Goal: Task Accomplishment & Management: Use online tool/utility

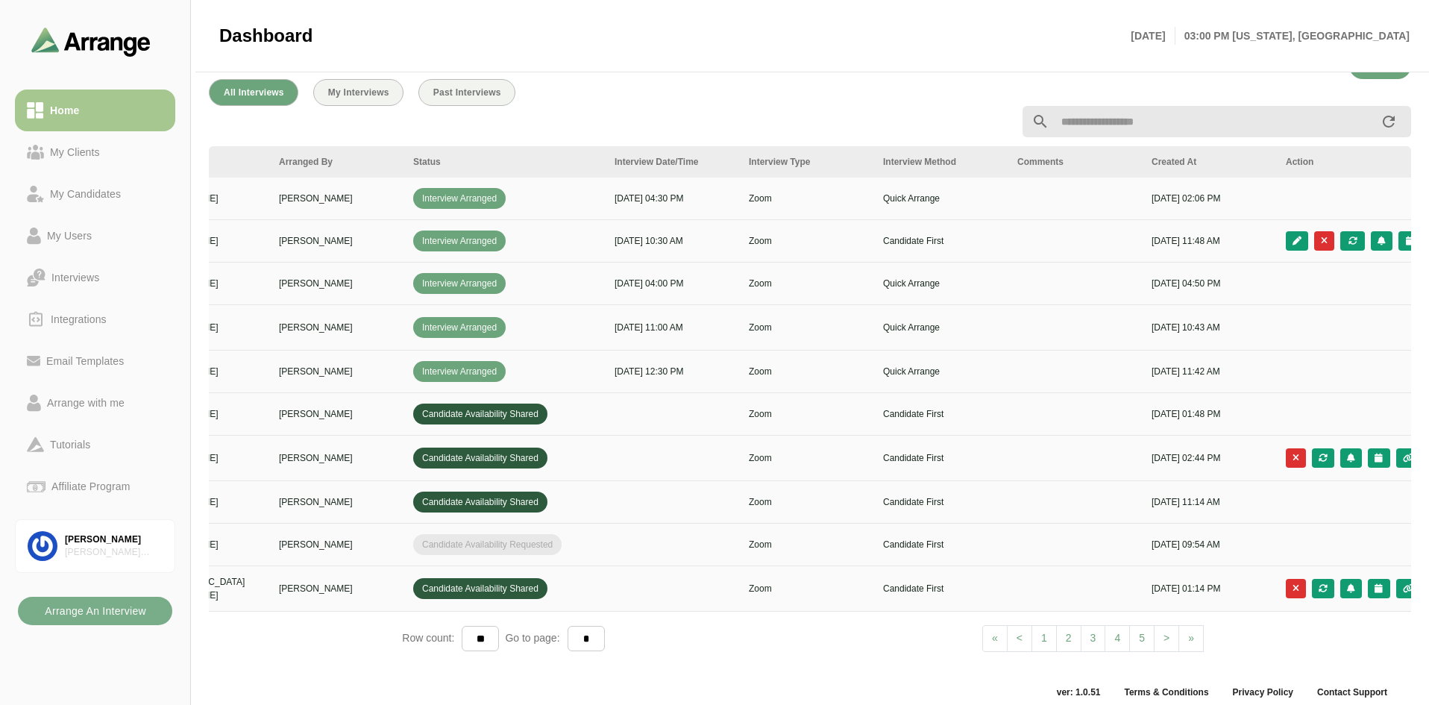
scroll to position [0, 256]
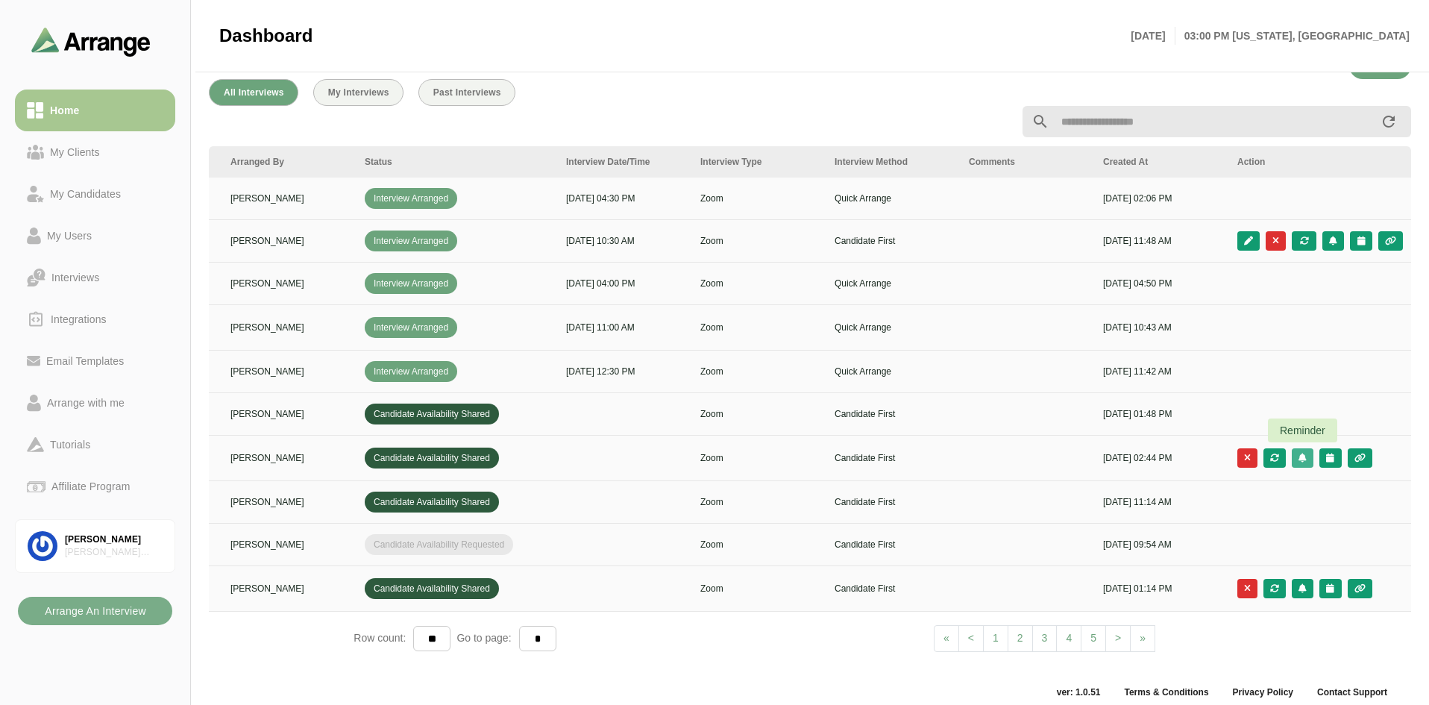
click at [1304, 455] on icon "button" at bounding box center [1303, 458] width 10 height 9
click at [1323, 454] on button "button" at bounding box center [1331, 457] width 22 height 19
click at [1291, 466] on div "Candidate Slots" at bounding box center [1265, 466] width 86 height 18
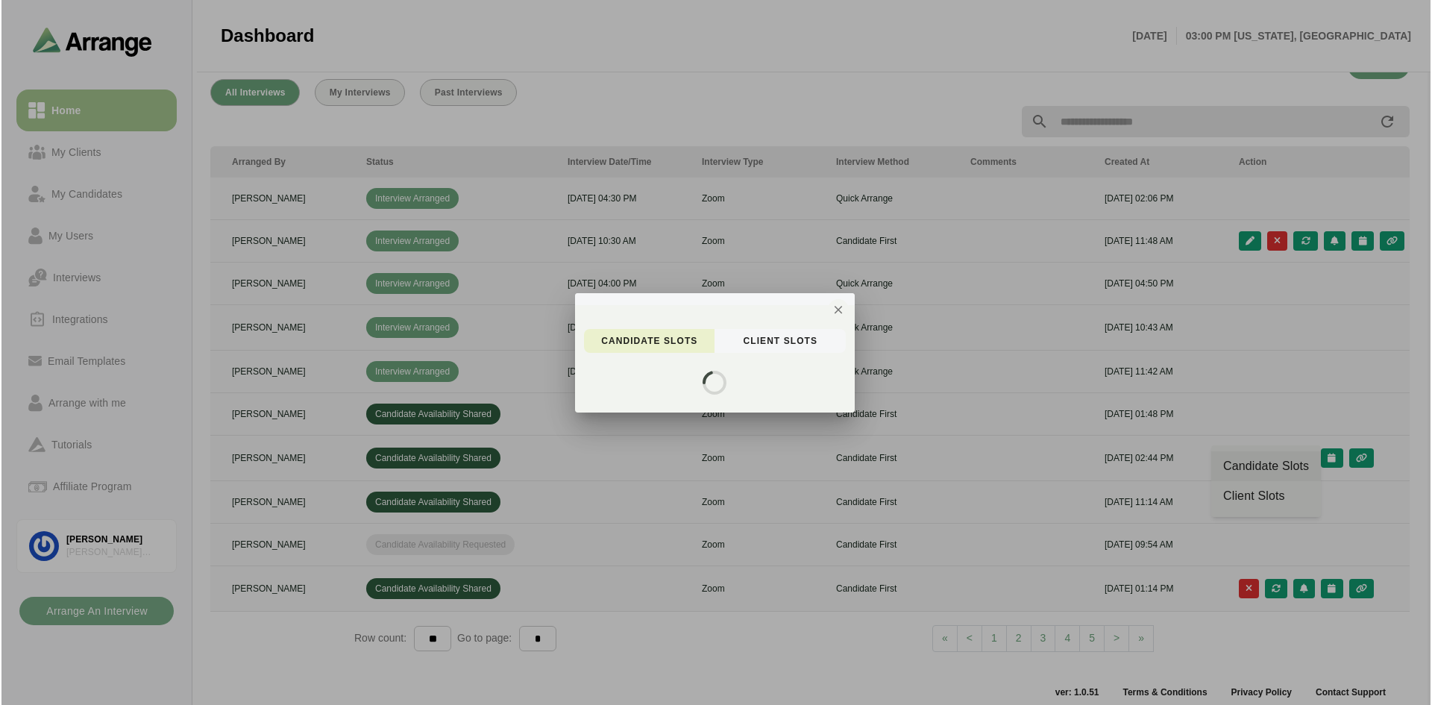
scroll to position [0, 0]
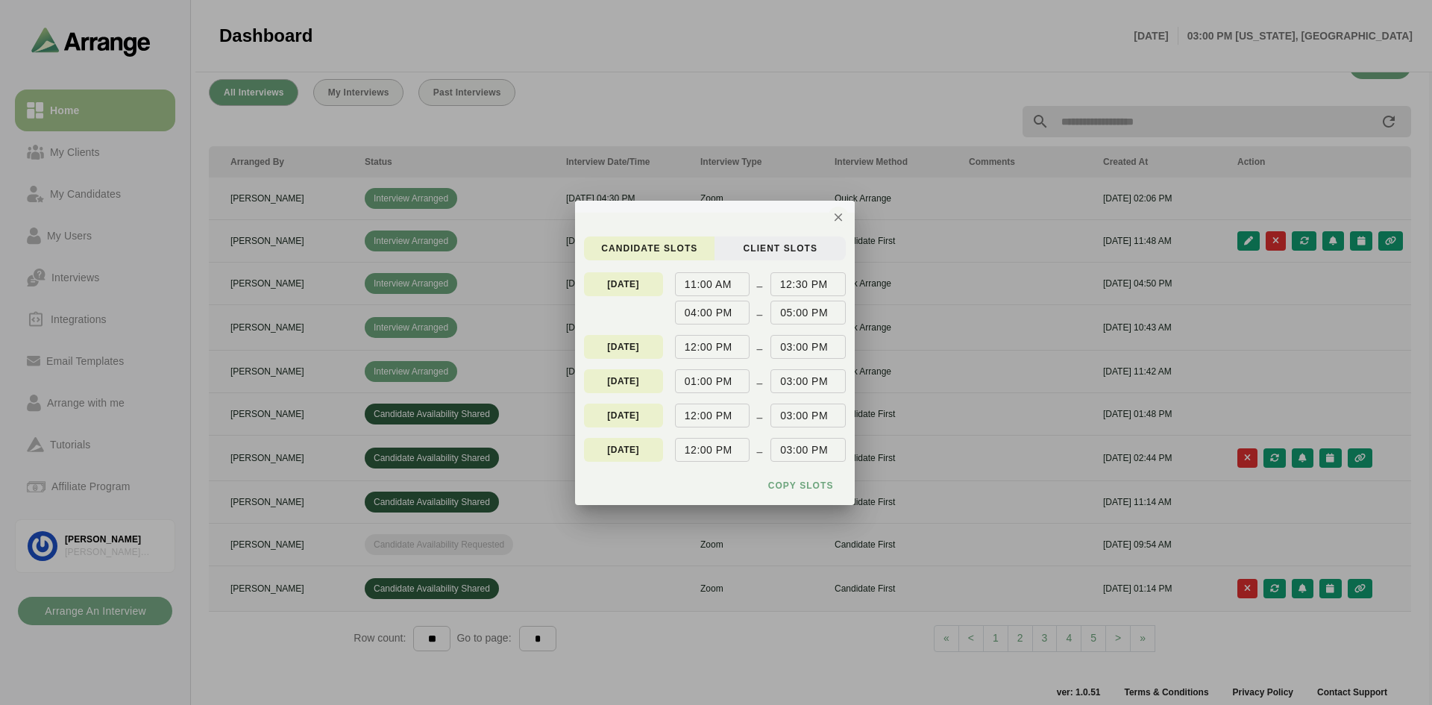
click at [760, 245] on span "client Slots" at bounding box center [779, 248] width 75 height 12
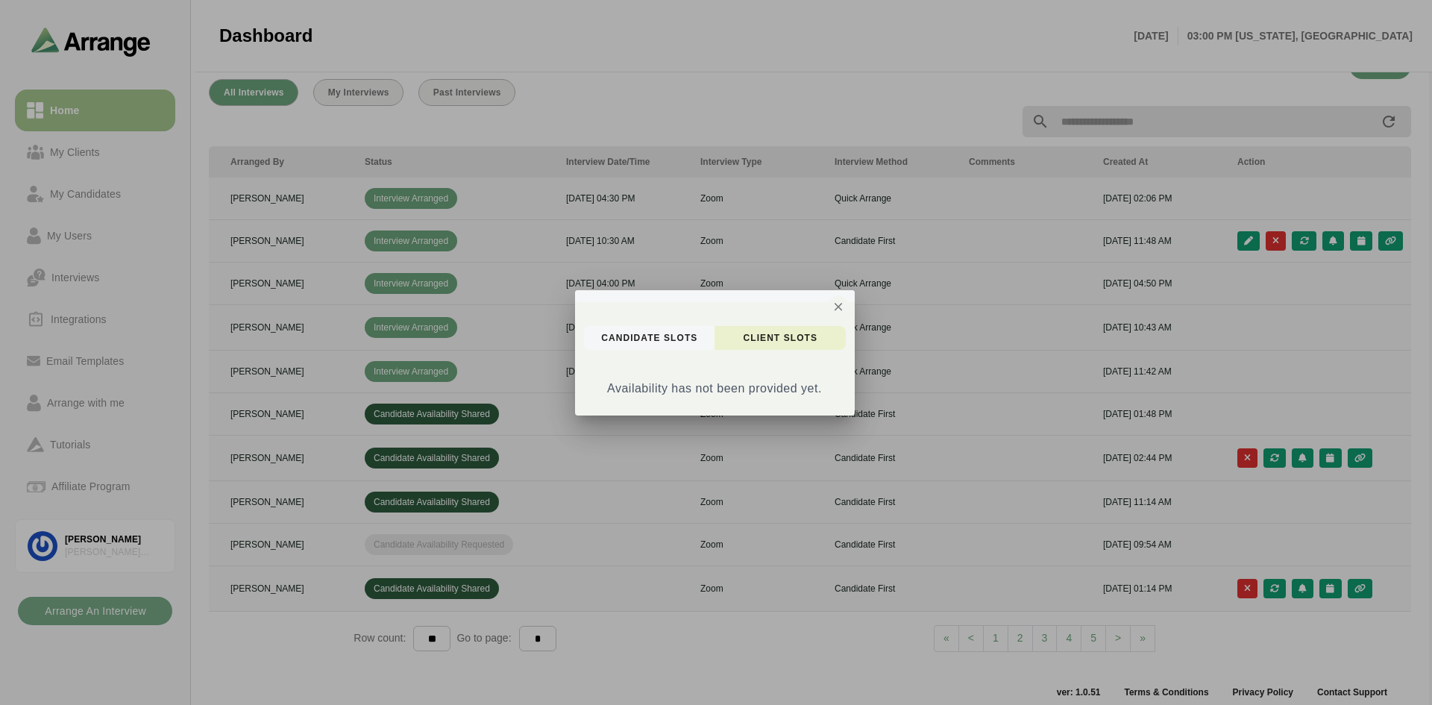
click at [786, 324] on div "candidate Slots client Slots Availability has not been provided yet." at bounding box center [715, 364] width 280 height 101
click at [645, 340] on span "candidate Slots" at bounding box center [649, 338] width 97 height 12
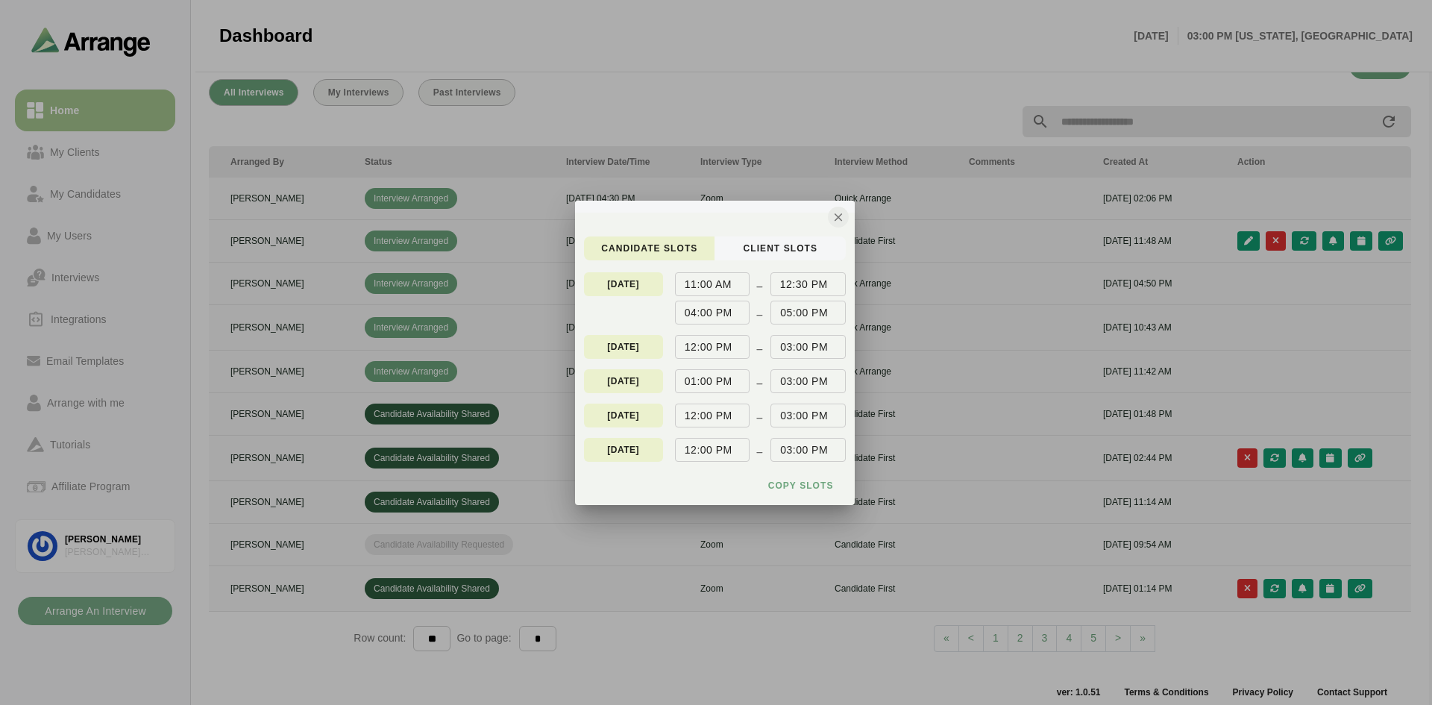
click at [835, 215] on icon "button" at bounding box center [838, 216] width 13 height 13
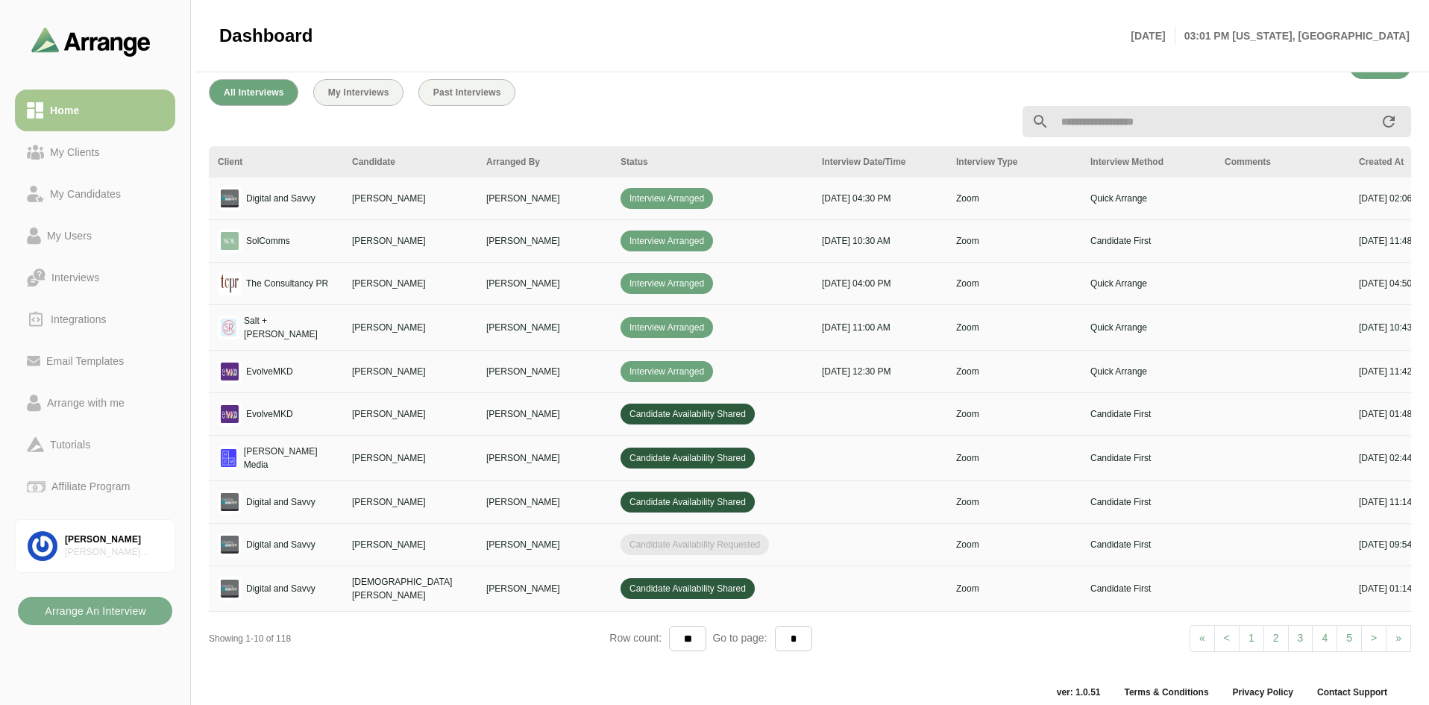
click at [395, 637] on div "Showing 1-10 of 118" at bounding box center [409, 638] width 401 height 13
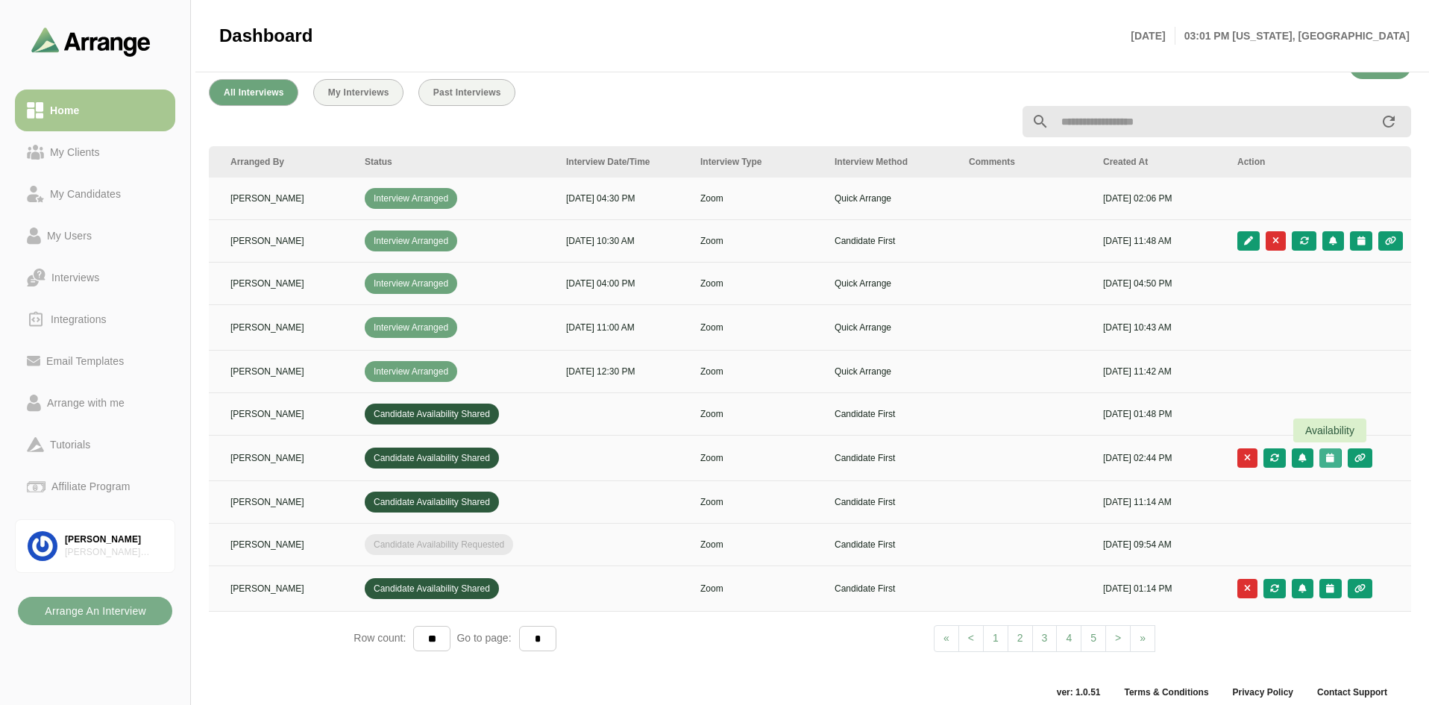
click at [1329, 454] on icon "button" at bounding box center [1331, 458] width 10 height 9
click at [1353, 450] on button "button" at bounding box center [1360, 457] width 25 height 19
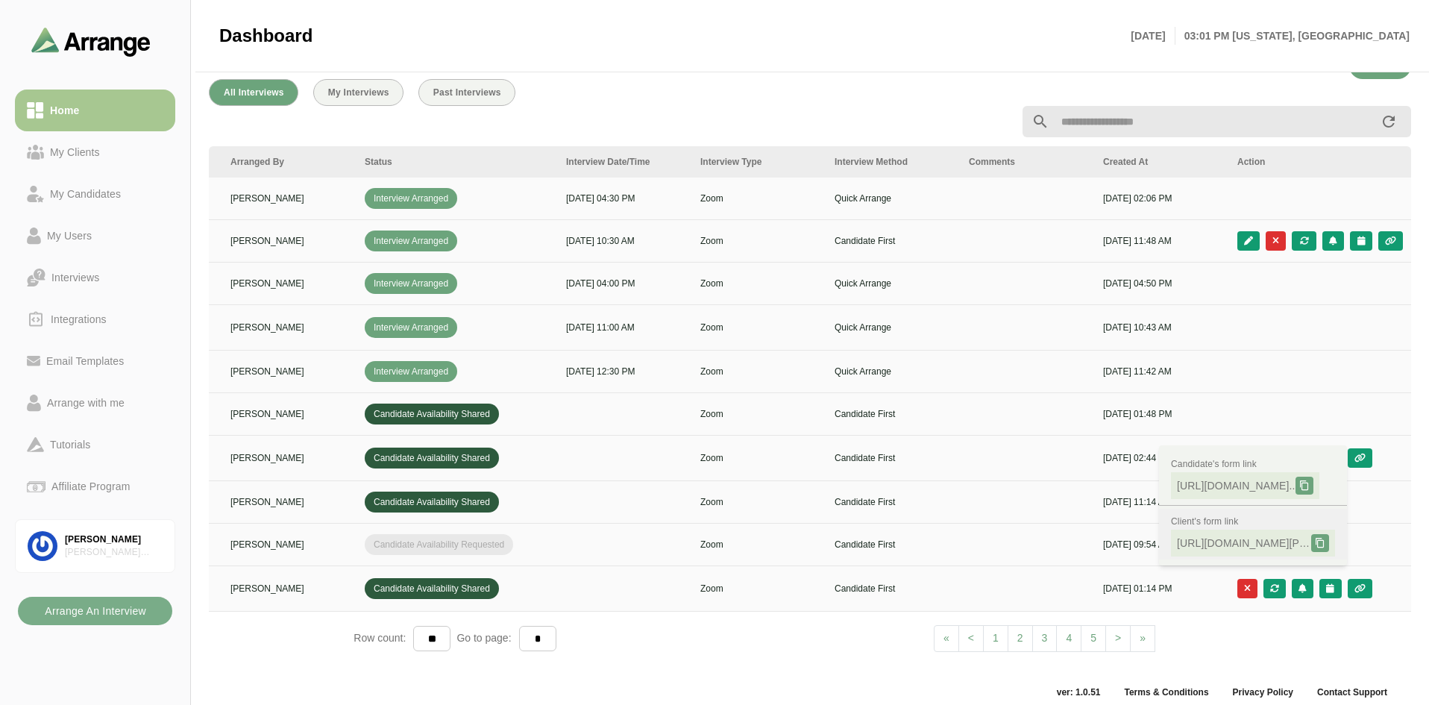
click at [1237, 542] on span "[URL][DOMAIN_NAME][PERSON_NAME].." at bounding box center [1244, 543] width 134 height 15
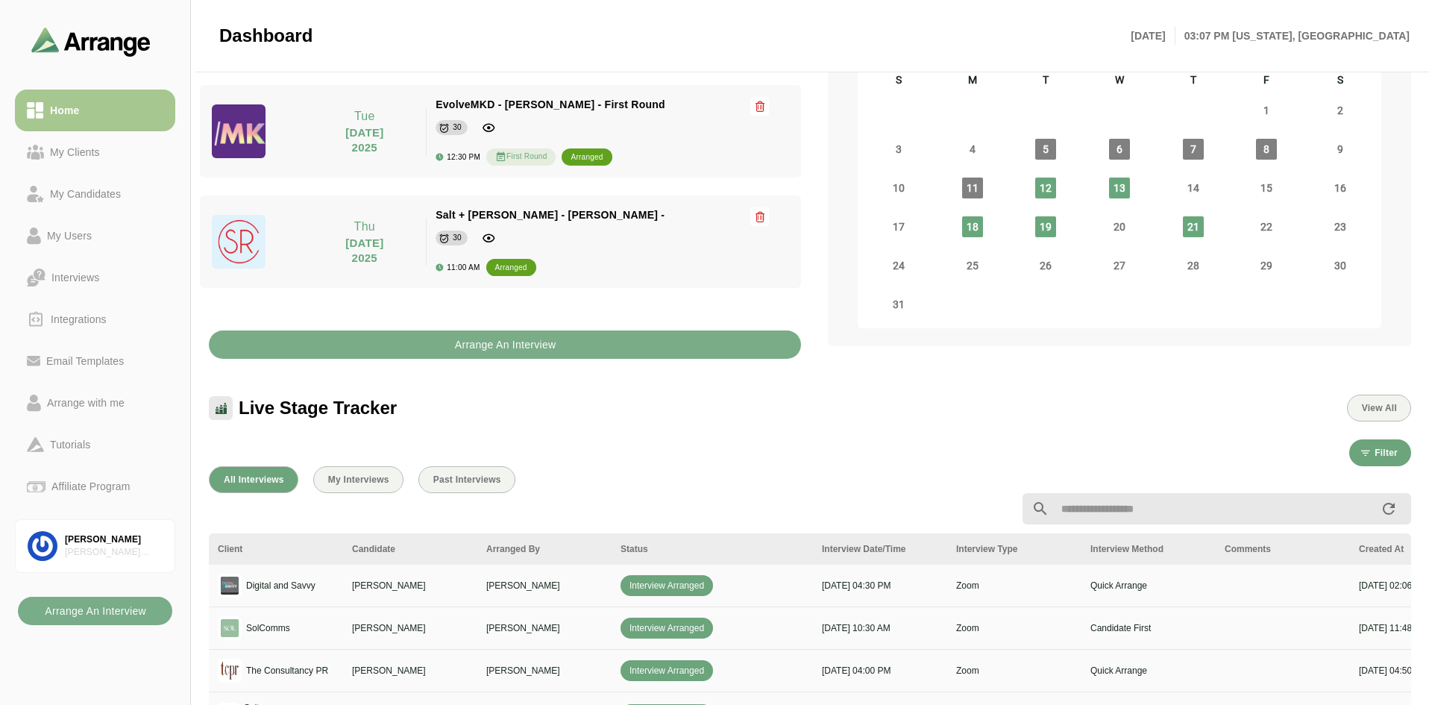
scroll to position [0, 0]
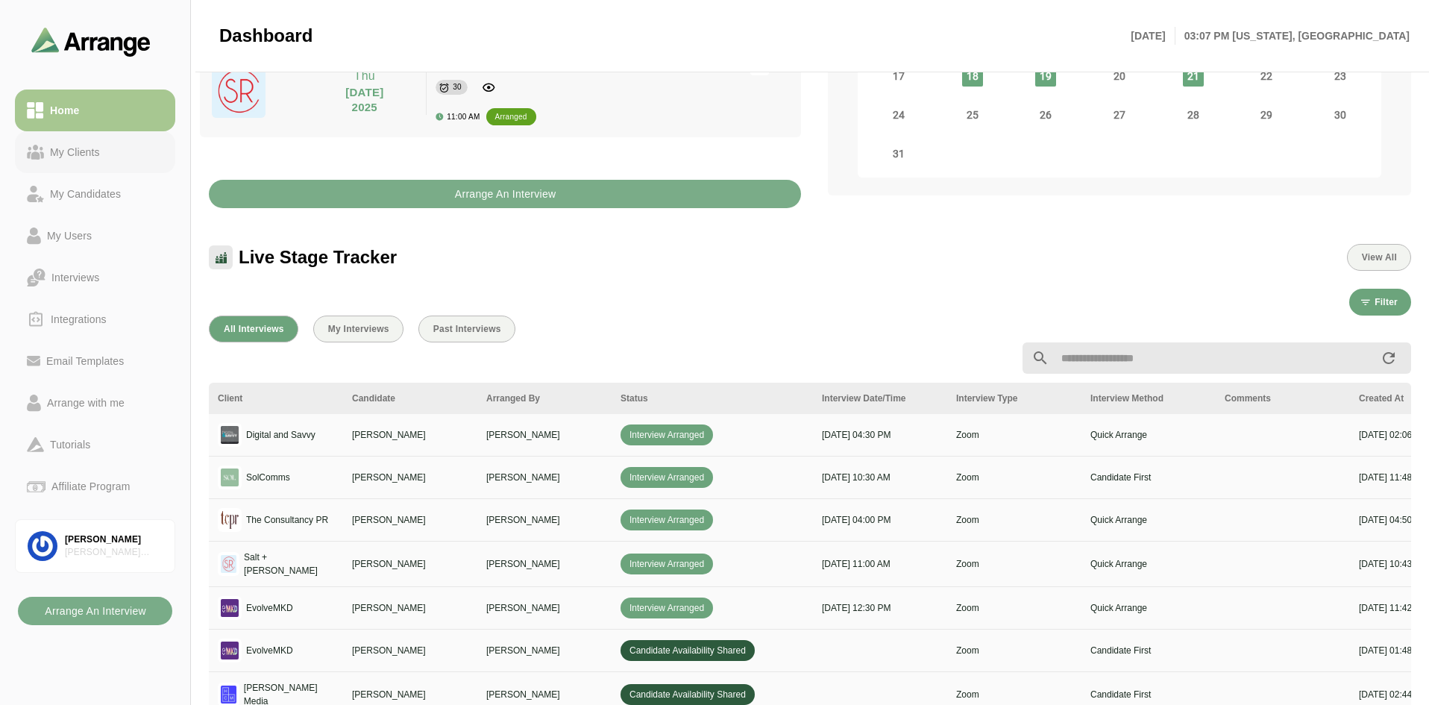
click at [120, 155] on div "My Clients" at bounding box center [95, 152] width 137 height 18
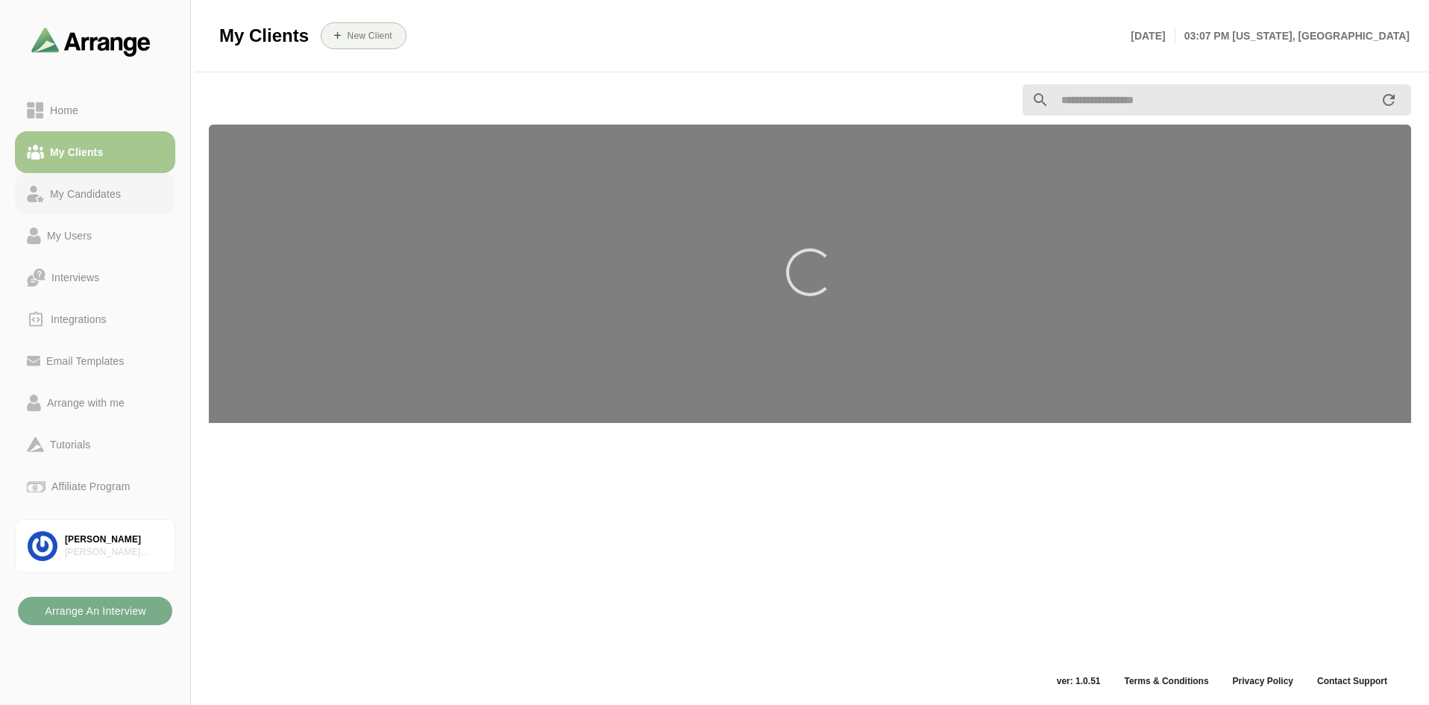
click at [102, 195] on div "My Candidates" at bounding box center [85, 194] width 83 height 18
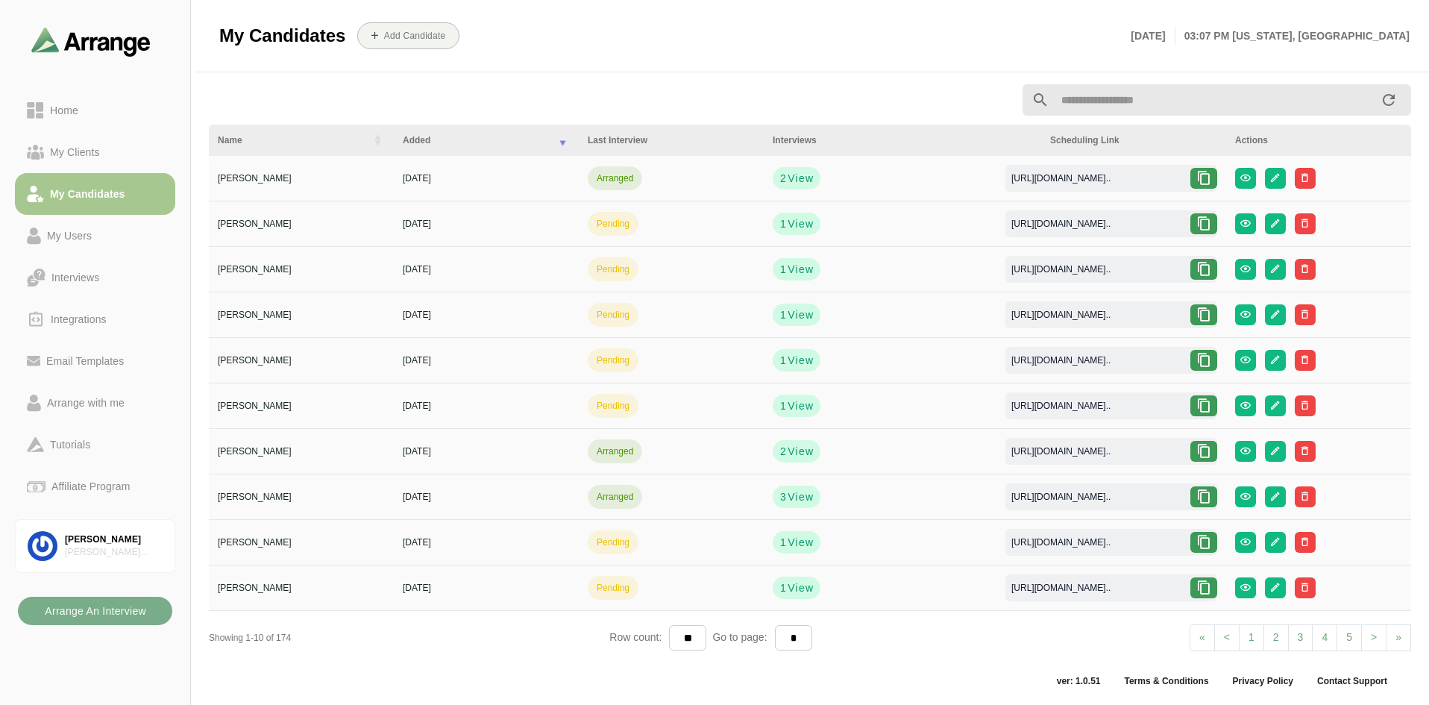
drag, startPoint x: 1146, startPoint y: 72, endPoint x: 1146, endPoint y: 83, distance: 11.2
click at [1146, 74] on main "My Candidates Add Candidate [DATE] 03:07 PM [US_STATE], [GEOGRAPHIC_DATA] Name …" at bounding box center [714, 350] width 1429 height 710
click at [1144, 99] on input "text" at bounding box center [1215, 99] width 330 height 31
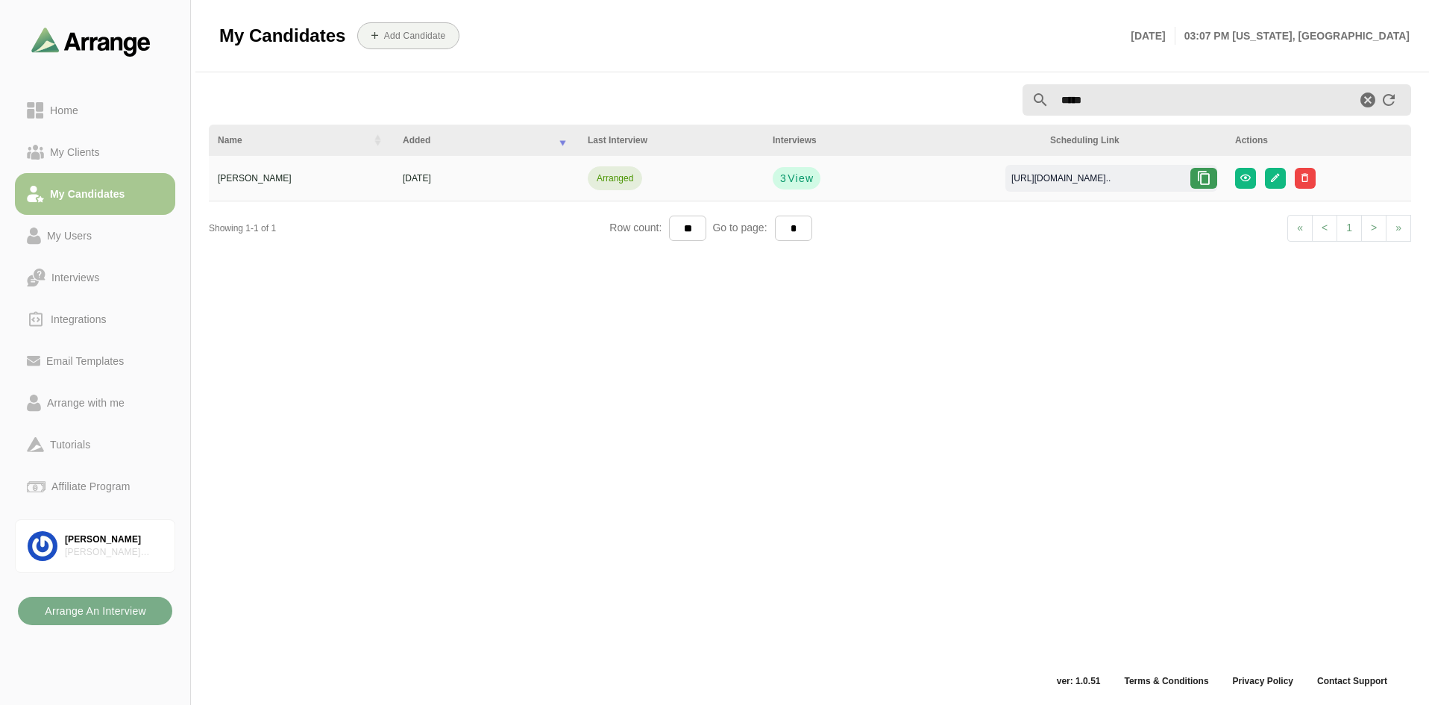
type input "*****"
click at [260, 181] on div "[PERSON_NAME]" at bounding box center [301, 178] width 167 height 13
click at [1217, 179] on div at bounding box center [1204, 178] width 27 height 21
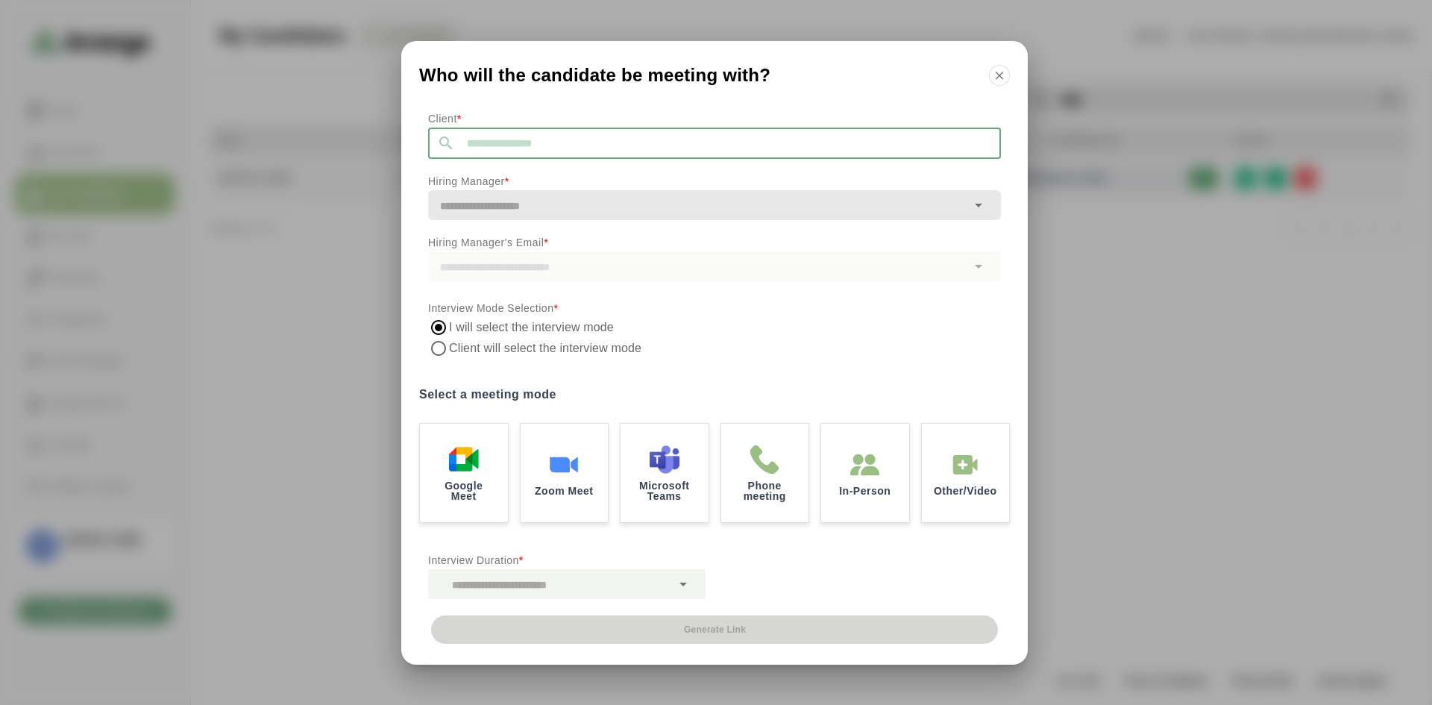
click at [629, 136] on input "text" at bounding box center [728, 143] width 546 height 31
click at [571, 199] on input "text" at bounding box center [697, 205] width 539 height 21
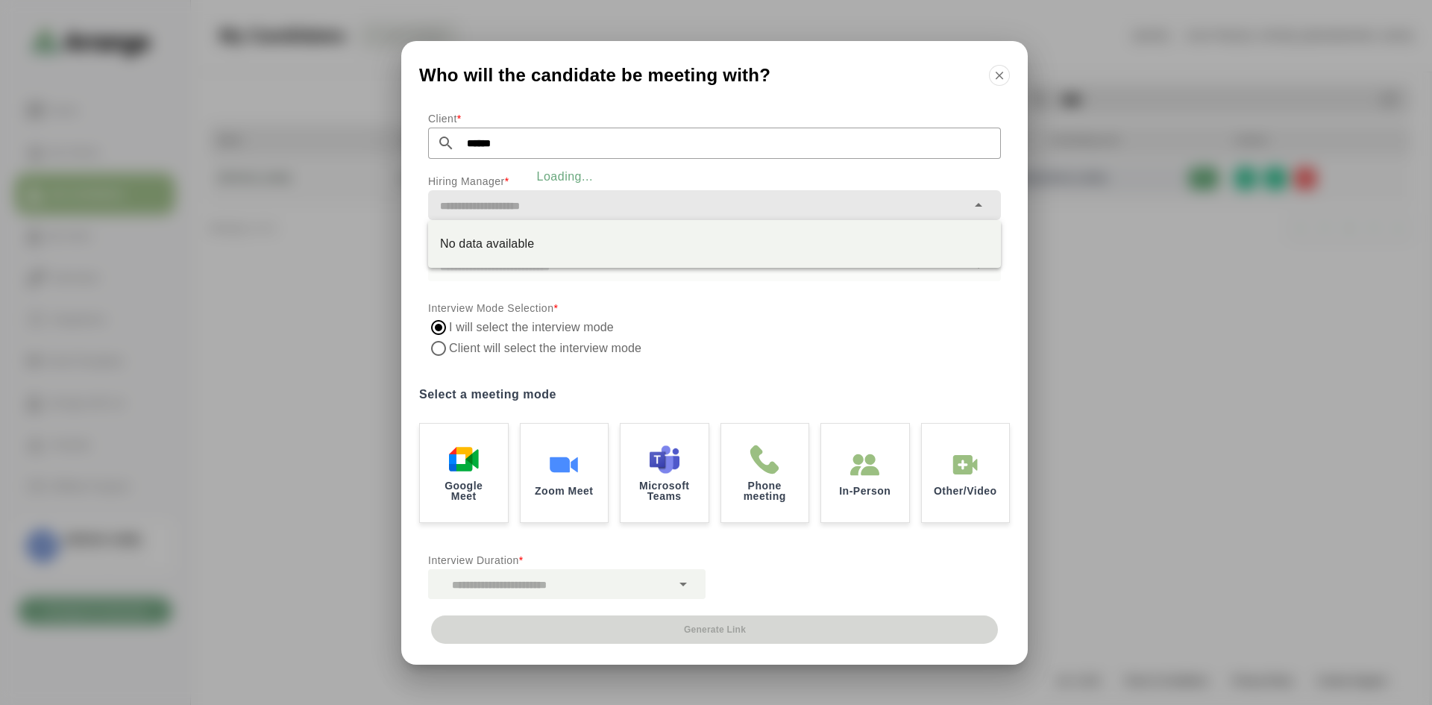
click at [551, 125] on p "Client *" at bounding box center [714, 119] width 573 height 18
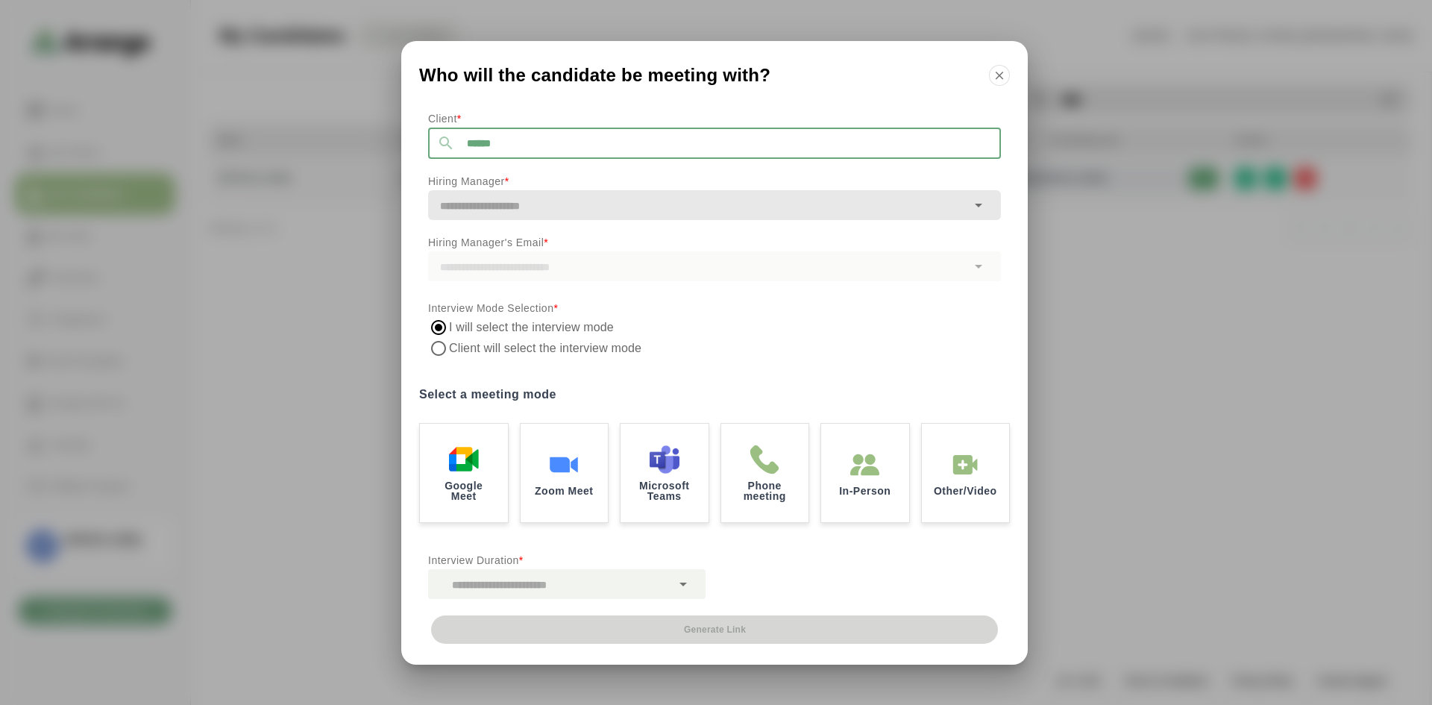
click at [552, 147] on input "******" at bounding box center [728, 143] width 546 height 31
click at [533, 178] on span "[PERSON_NAME] Media" at bounding box center [498, 183] width 125 height 16
type input "**********"
click at [530, 202] on input "text" at bounding box center [697, 205] width 539 height 21
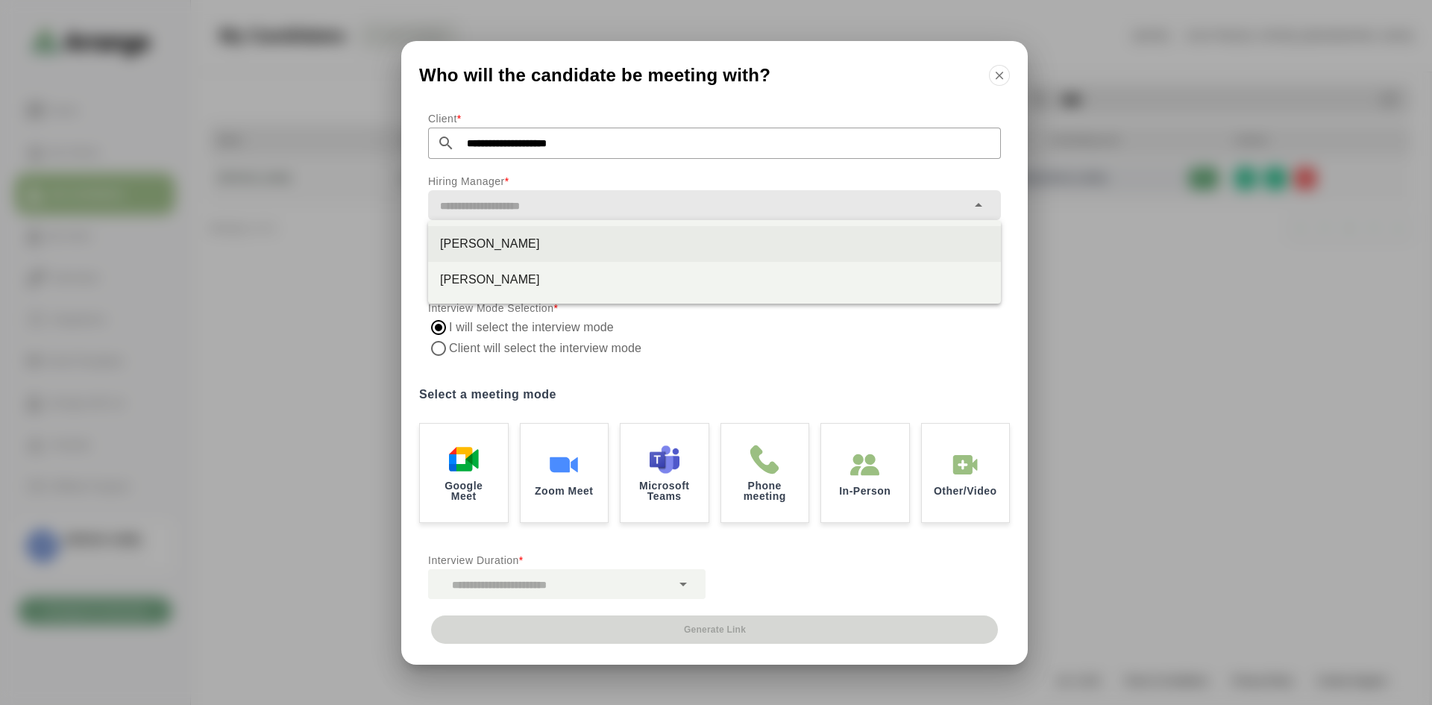
click at [492, 237] on div "[PERSON_NAME]" at bounding box center [714, 244] width 549 height 18
type input "**********"
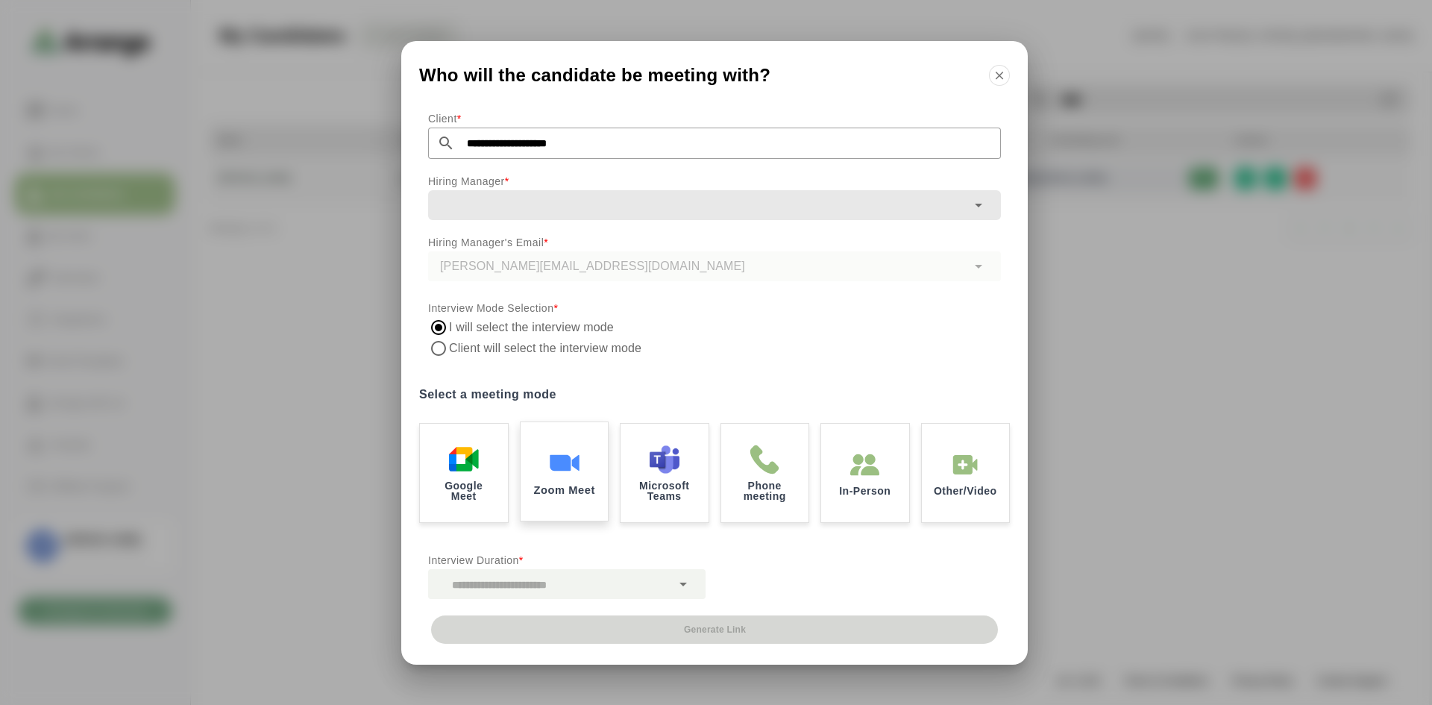
click at [544, 440] on div "Zoom Meet" at bounding box center [564, 471] width 92 height 104
click at [694, 587] on div at bounding box center [683, 584] width 25 height 30
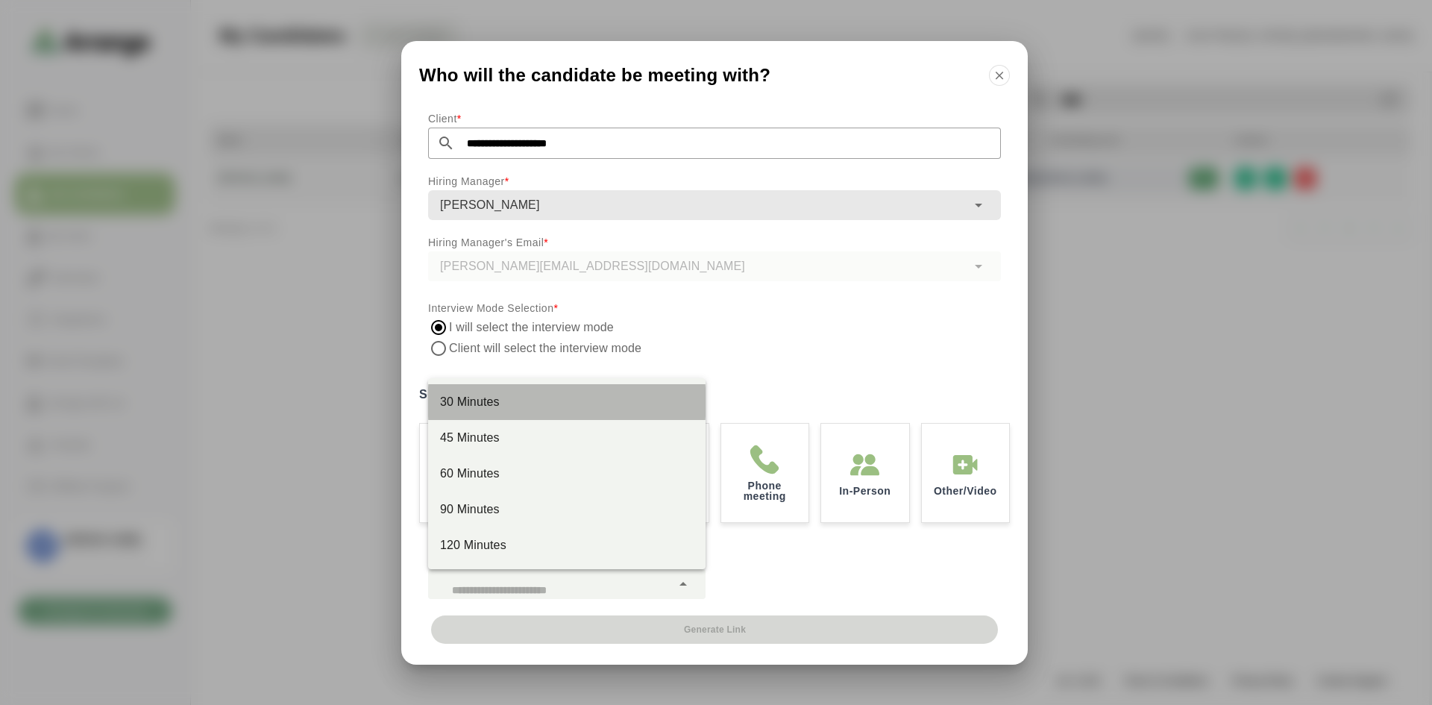
click at [490, 396] on div "30 Minutes" at bounding box center [567, 402] width 254 height 18
type input "**"
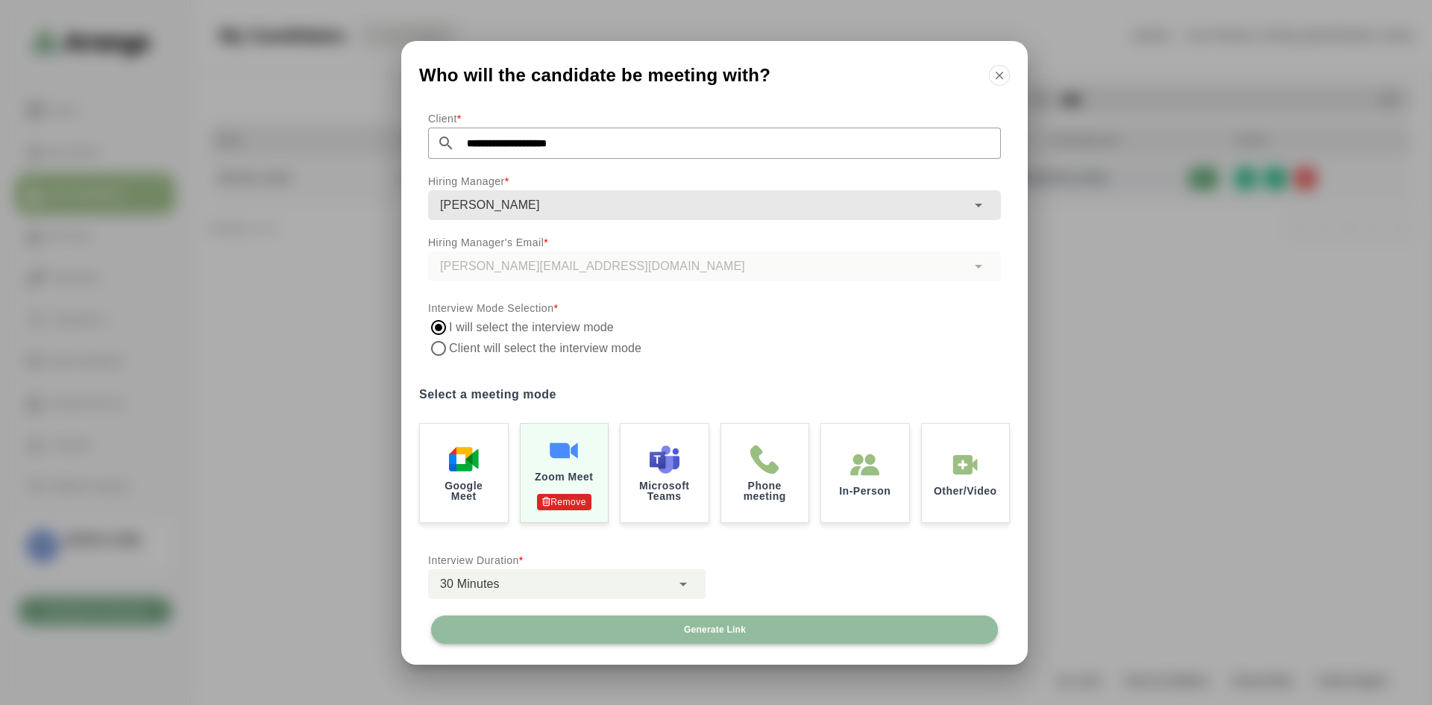
click at [776, 629] on button "Generate Link" at bounding box center [714, 629] width 567 height 28
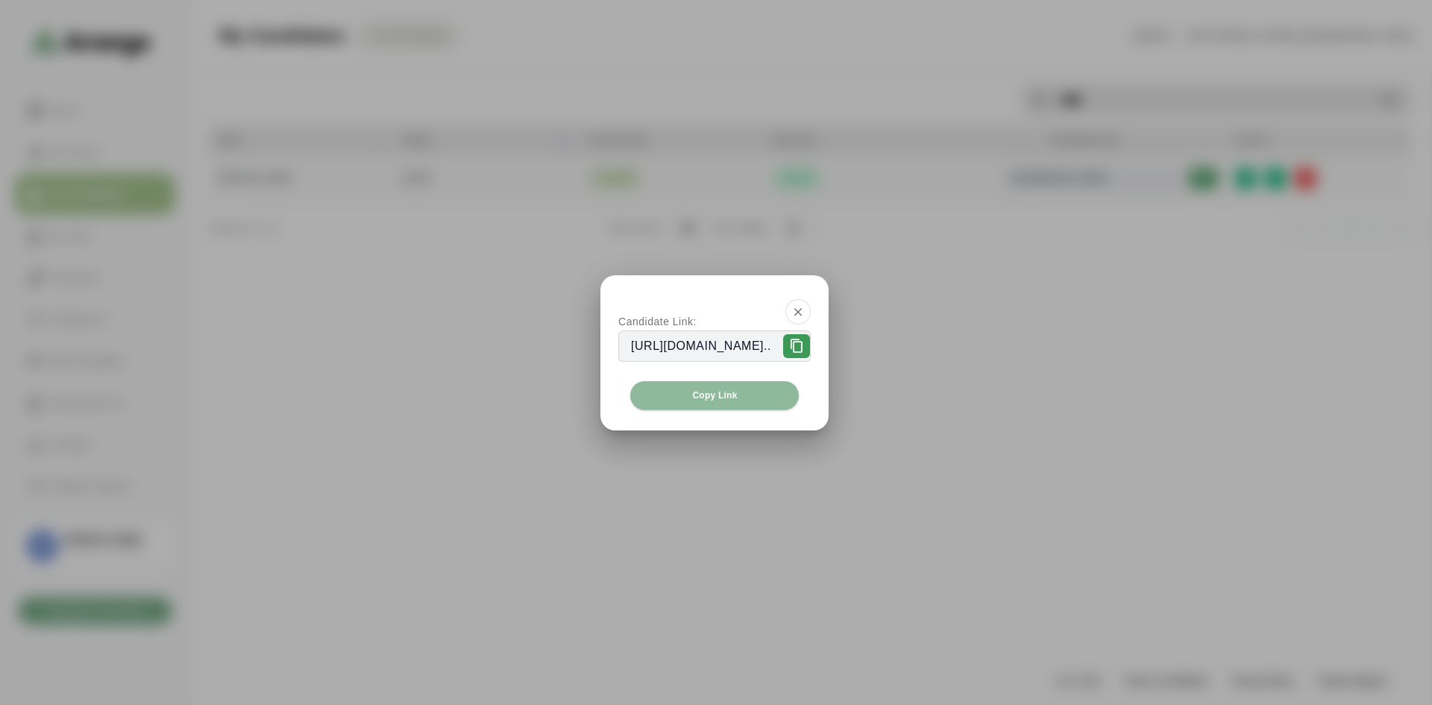
click at [704, 341] on div at bounding box center [715, 308] width 228 height 67
click at [797, 401] on button "Copy Link" at bounding box center [714, 395] width 169 height 28
click at [811, 323] on button "button" at bounding box center [798, 311] width 25 height 25
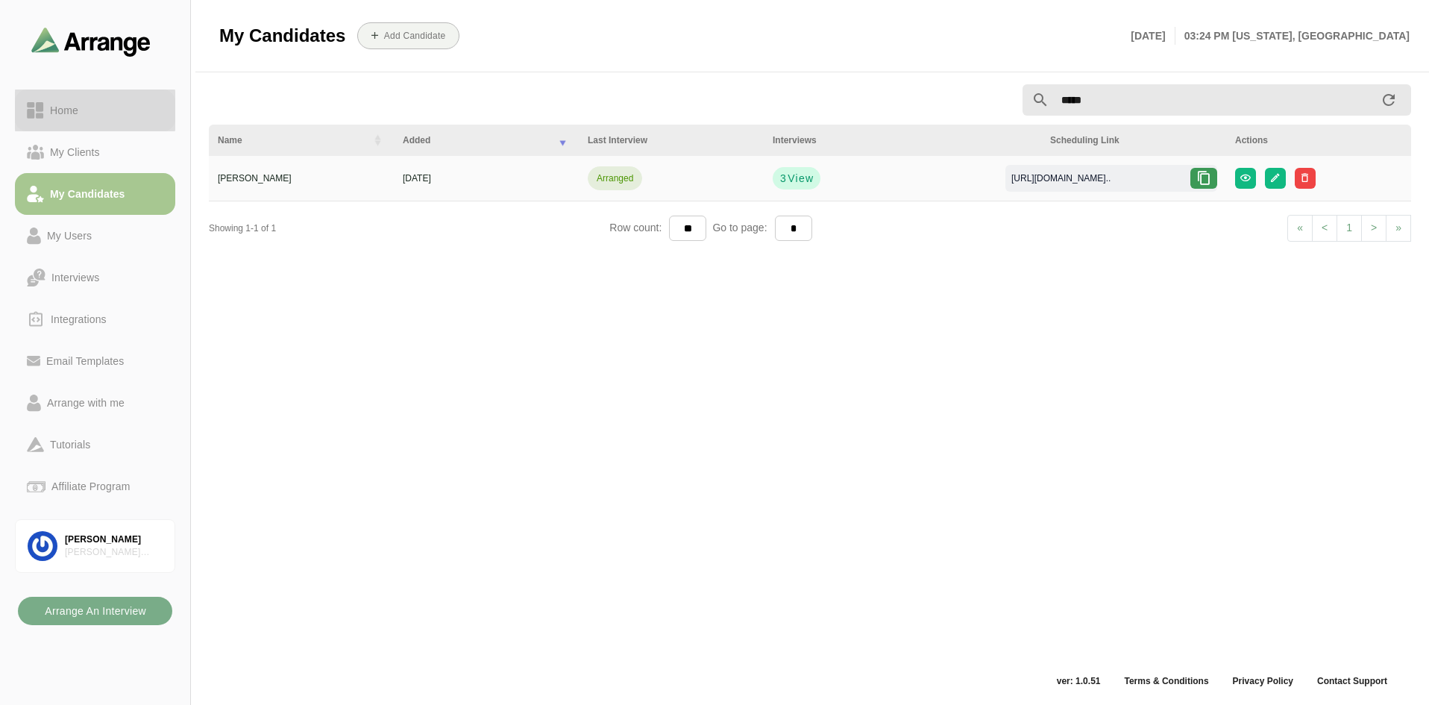
click at [53, 113] on div "Home" at bounding box center [64, 110] width 40 height 18
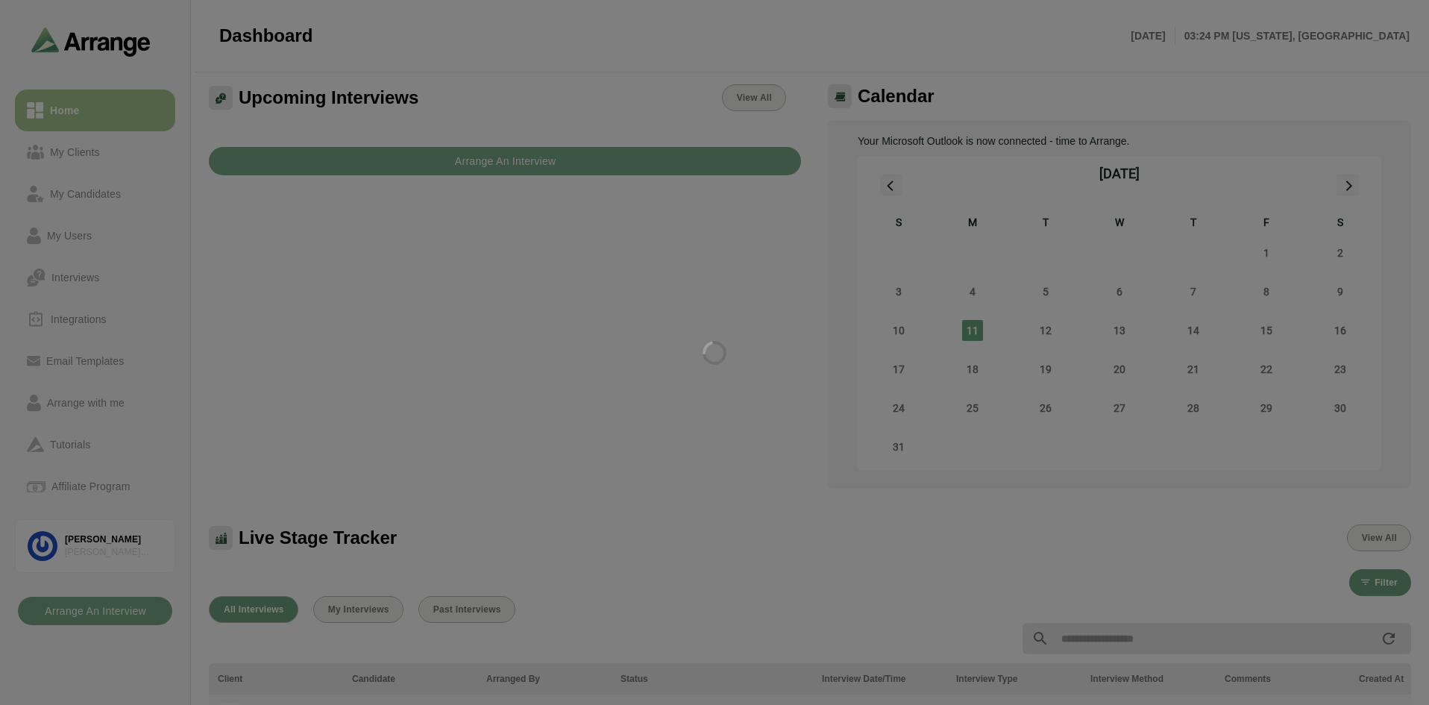
click at [72, 151] on div at bounding box center [714, 352] width 1429 height 705
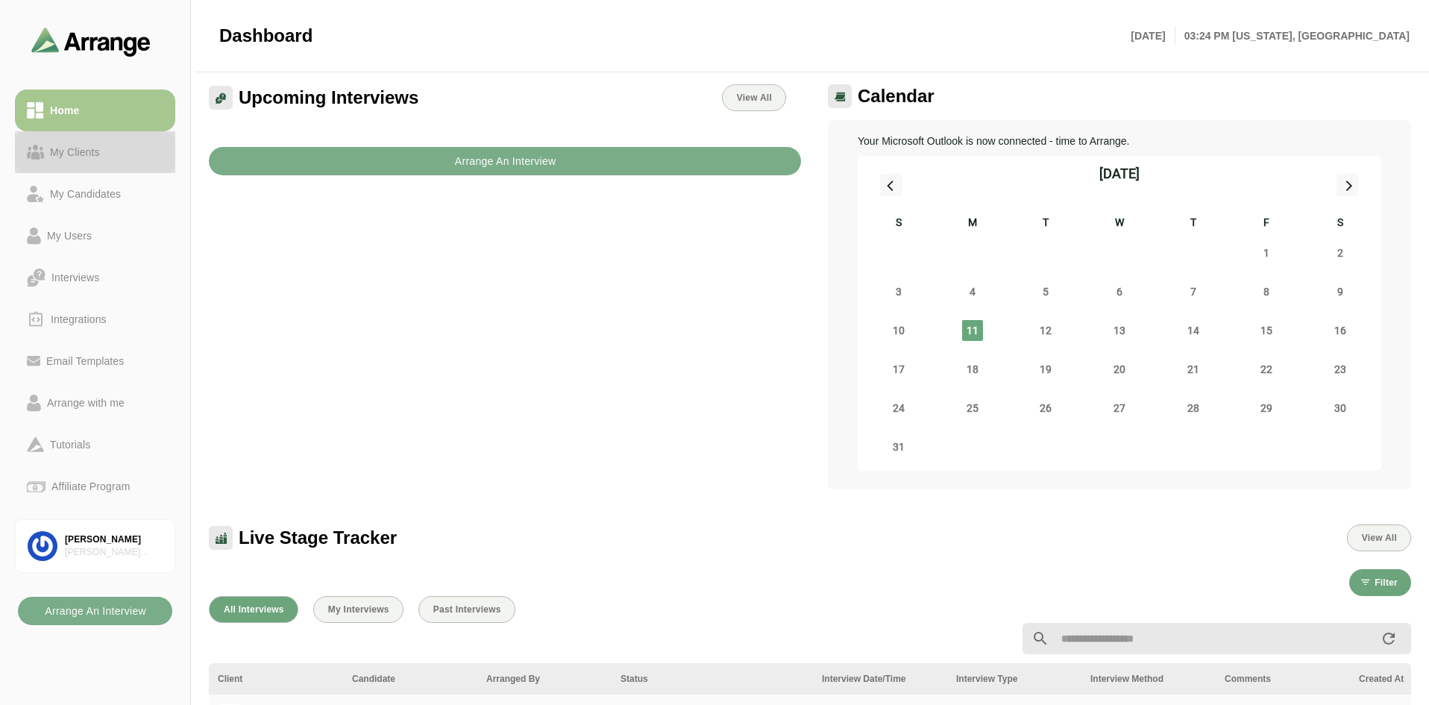
click at [72, 148] on div "My Clients" at bounding box center [75, 152] width 62 height 18
